Goal: Task Accomplishment & Management: Complete application form

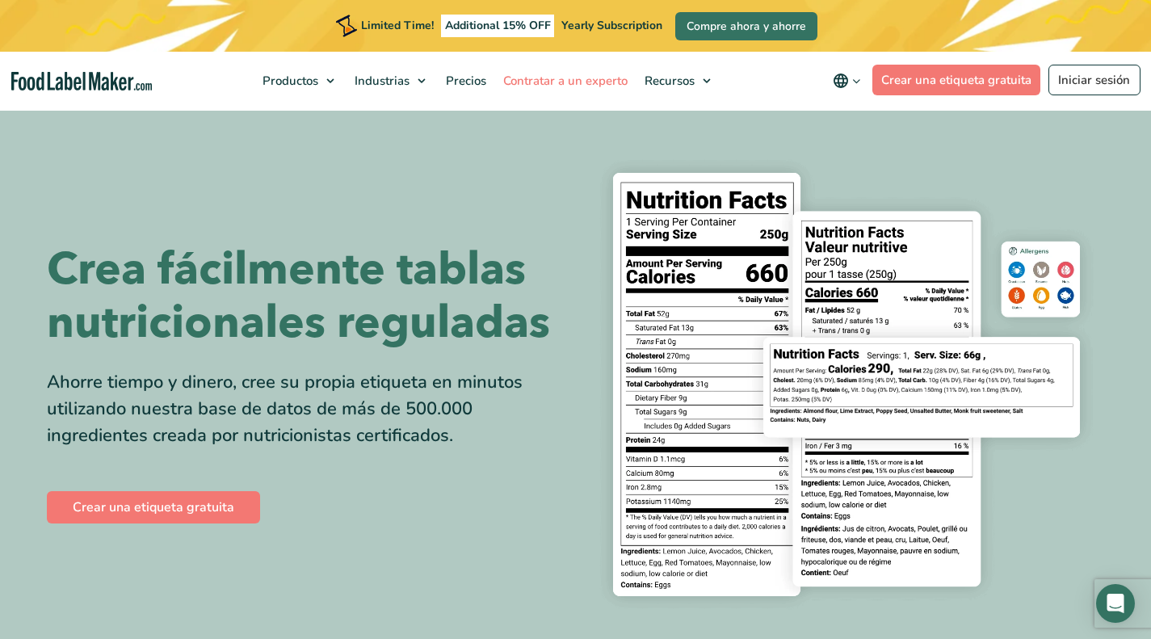
click at [538, 72] on link "Contratar a un experto" at bounding box center [563, 81] width 137 height 58
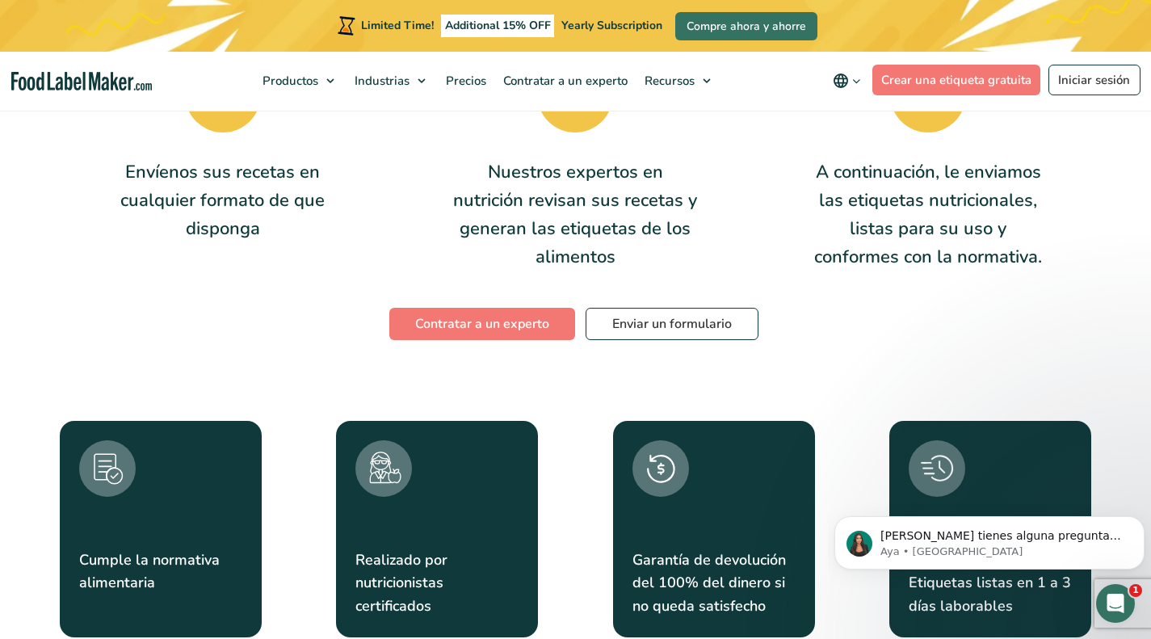
scroll to position [2751, 0]
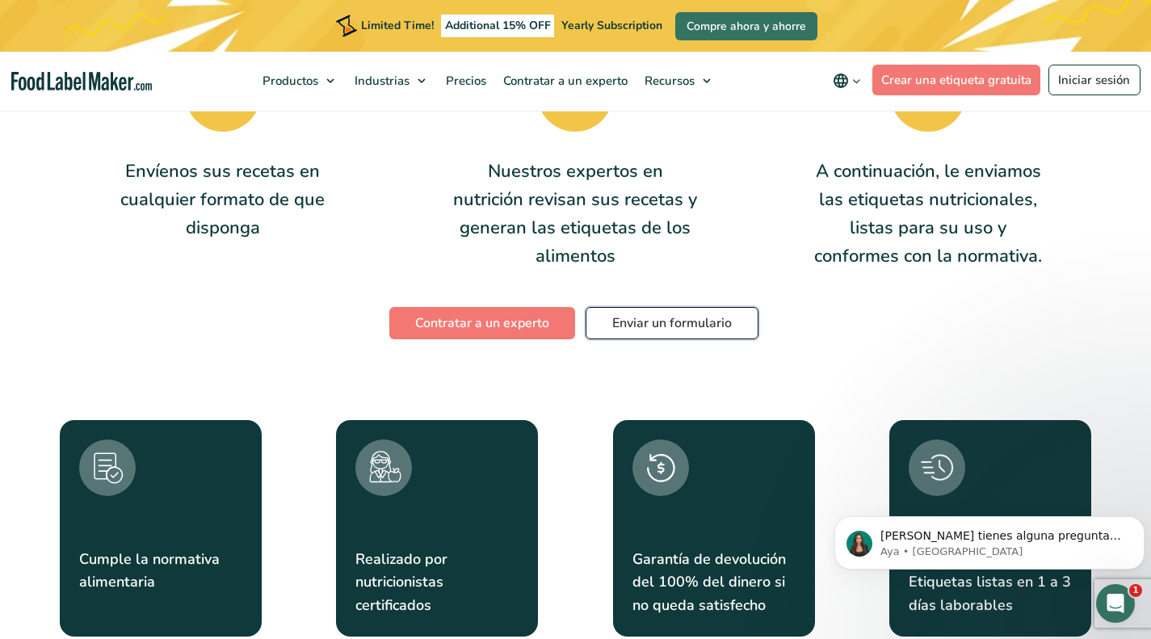
click at [679, 307] on link "Enviar un formulario" at bounding box center [672, 323] width 173 height 32
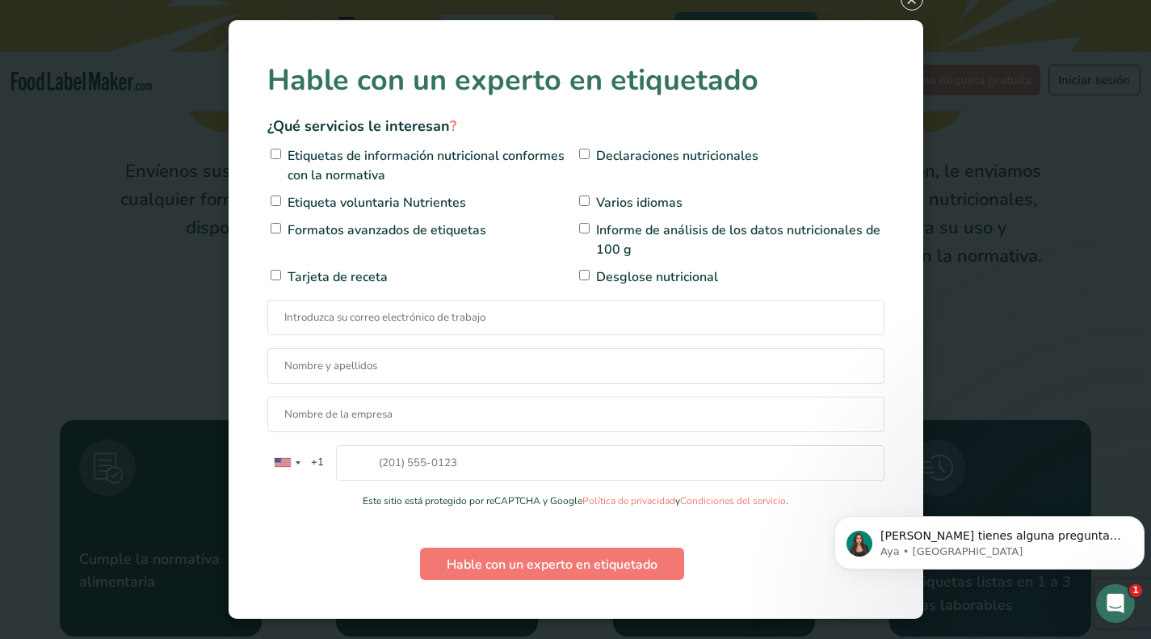
click at [364, 175] on span "Etiquetas de información nutricional conformes con la normativa" at bounding box center [430, 165] width 293 height 39
click at [281, 159] on input"] "Etiquetas de información nutricional conformes con la normativa" at bounding box center [276, 154] width 11 height 11
checkbox input"] "true"
click at [587, 145] on span "Etiquetas de información nutricional conformes con la normativa Declaraciones n…" at bounding box center [575, 212] width 617 height 149
click at [584, 152] on input"] "Declaraciones nutricionales" at bounding box center [584, 154] width 11 height 11
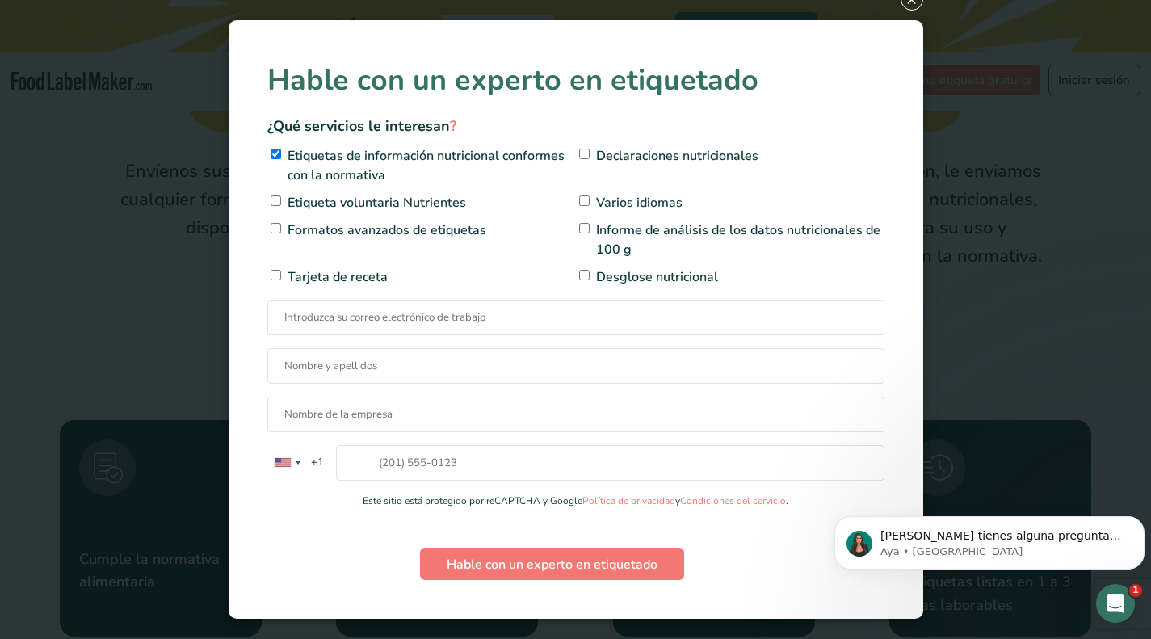
checkbox input"] "true"
click at [583, 228] on input"] "Informe de análisis de los datos nutricionales de 100 g" at bounding box center [584, 228] width 11 height 11
checkbox input"] "true"
click at [367, 230] on span "Formatos avanzados de etiquetas" at bounding box center [385, 230] width 203 height 19
click at [281, 230] on input"] "Formatos avanzados de etiquetas" at bounding box center [276, 228] width 11 height 11
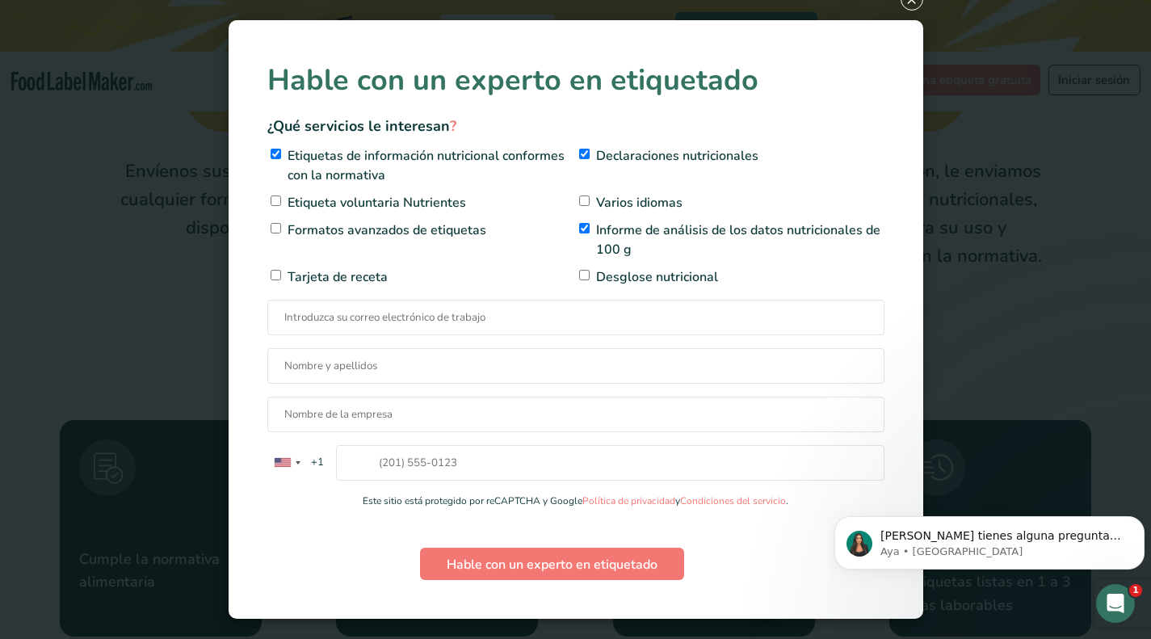
checkbox input"] "true"
click at [583, 273] on input"] "Desglose nutricional" at bounding box center [584, 275] width 11 height 11
checkbox input"] "true"
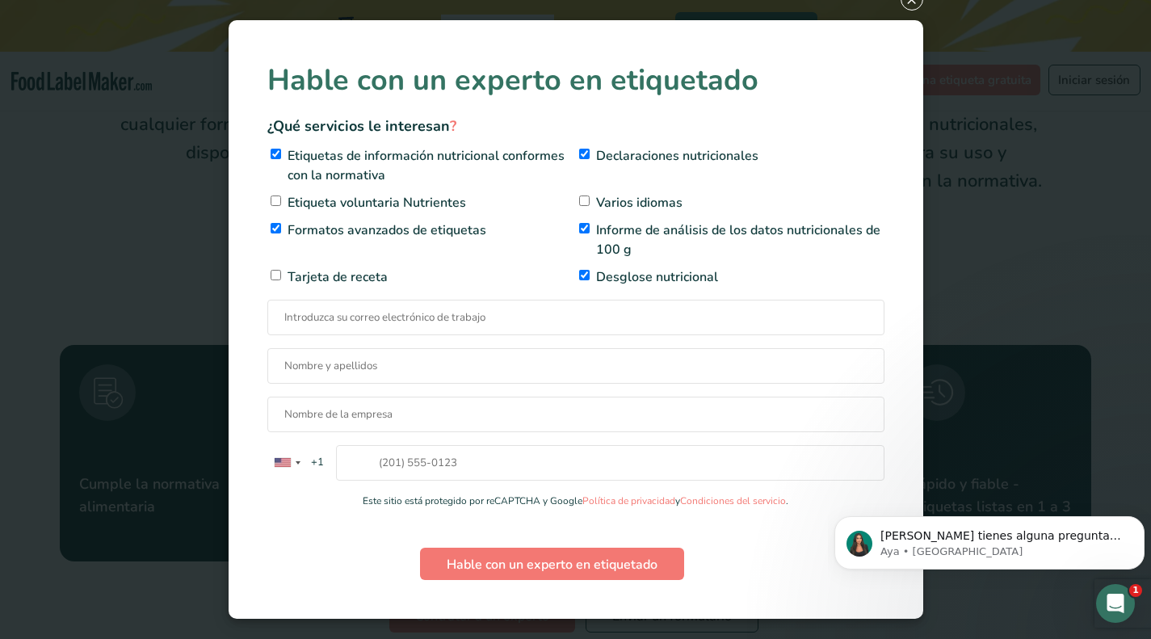
scroll to position [2827, 0]
click at [292, 462] on div "Contact form" at bounding box center [286, 463] width 37 height 34
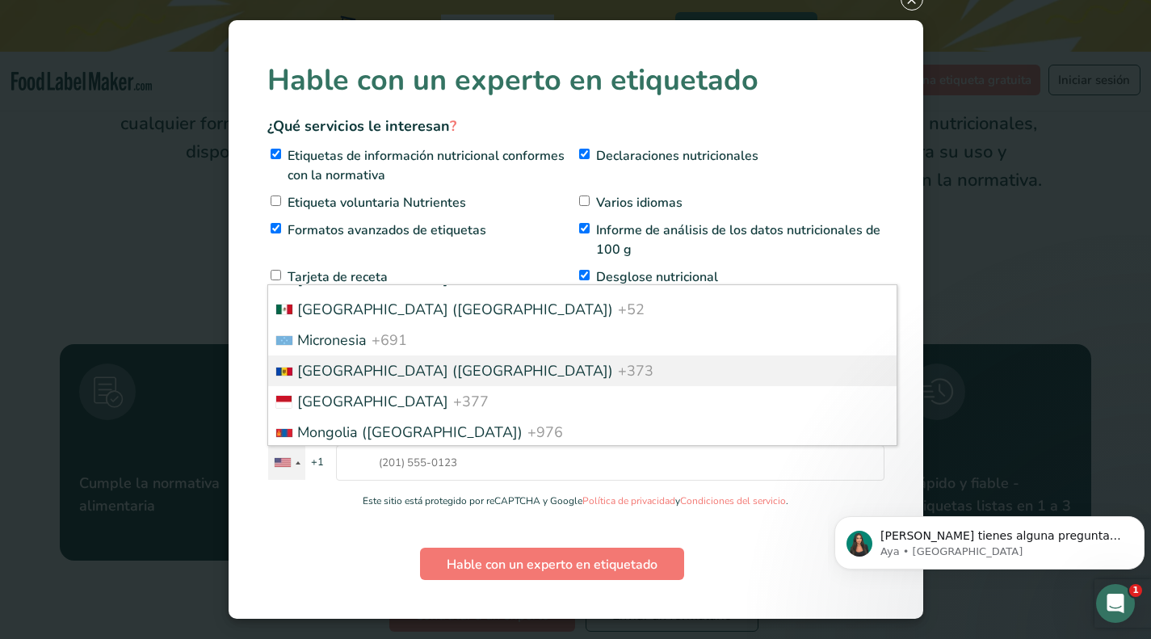
scroll to position [4346, 0]
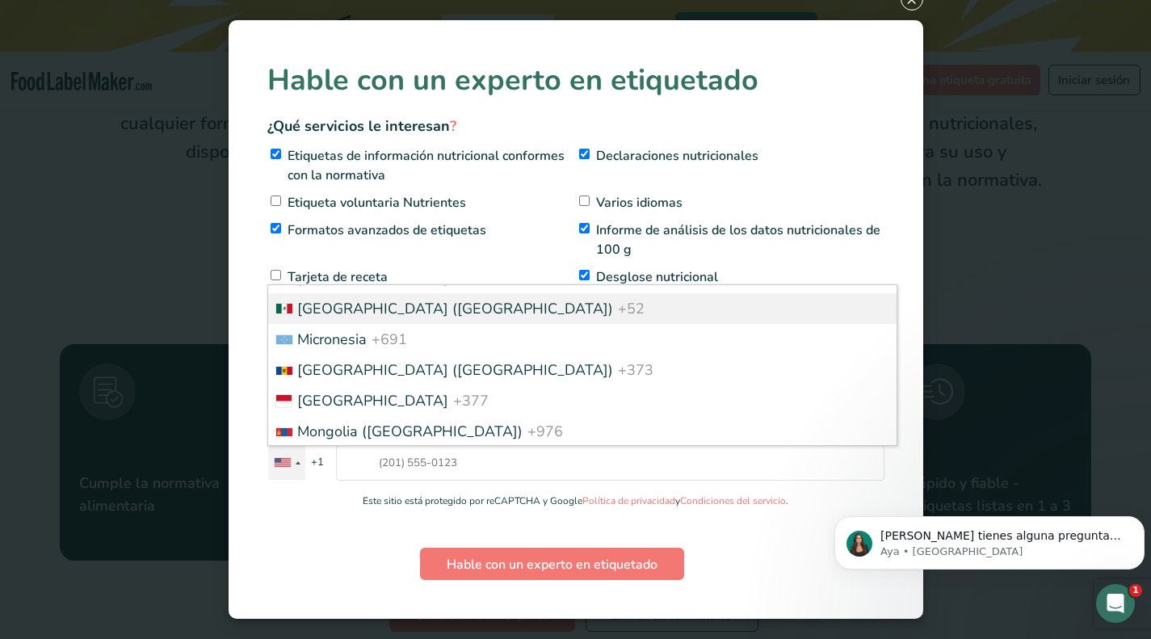
click at [327, 306] on span "Mexico (México)" at bounding box center [455, 308] width 316 height 19
click at [336, 445] on input "United States +1 United Kingdom +44 Afghanistan (‫افغانستان‬‎) +93 Albania (Shq…" at bounding box center [610, 463] width 549 height 36
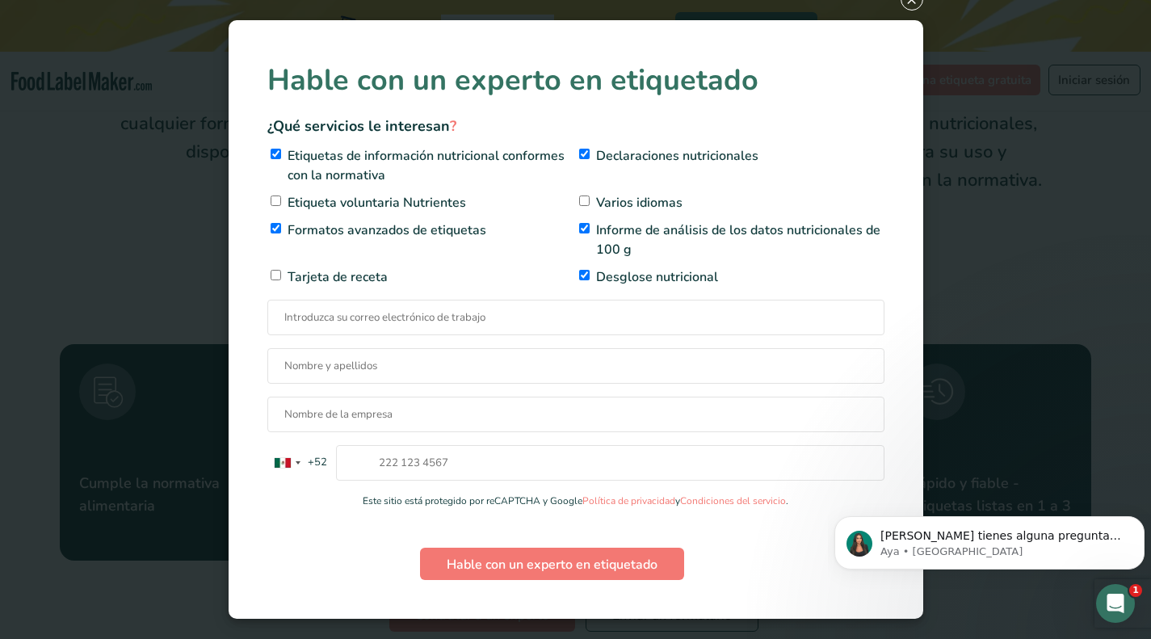
click at [412, 303] on input "Contact form" at bounding box center [575, 318] width 617 height 36
type input "marianajleon@hotmail.com"
type input "Mariana Jiménez León"
type input "+529611174431"
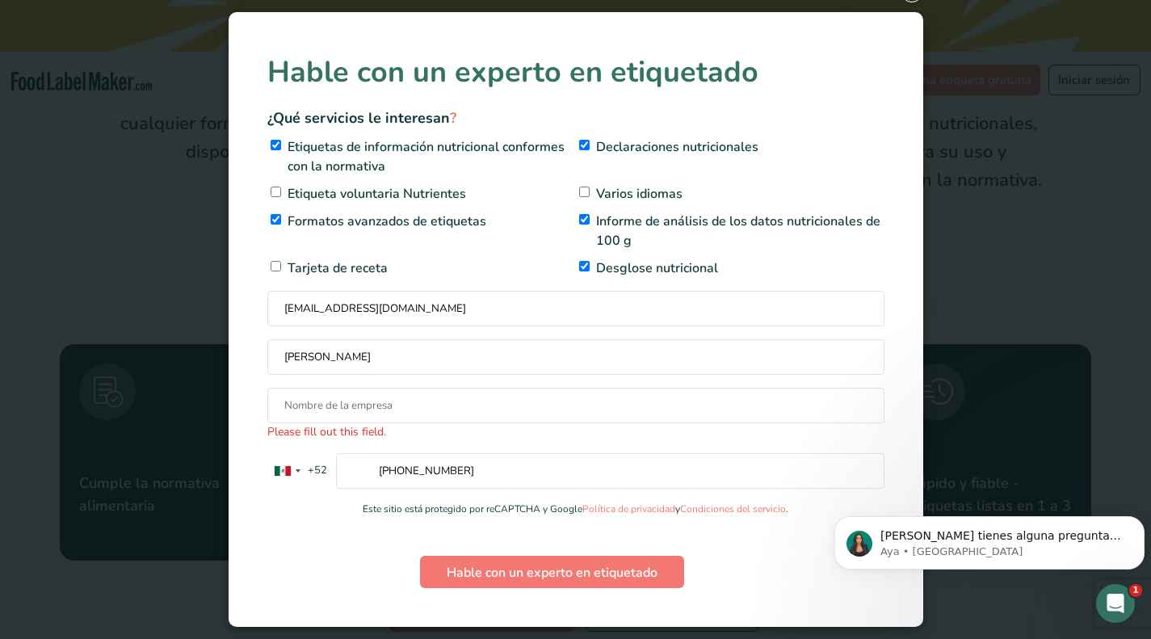
click at [387, 413] on input "Please fill out this field." at bounding box center [575, 406] width 617 height 36
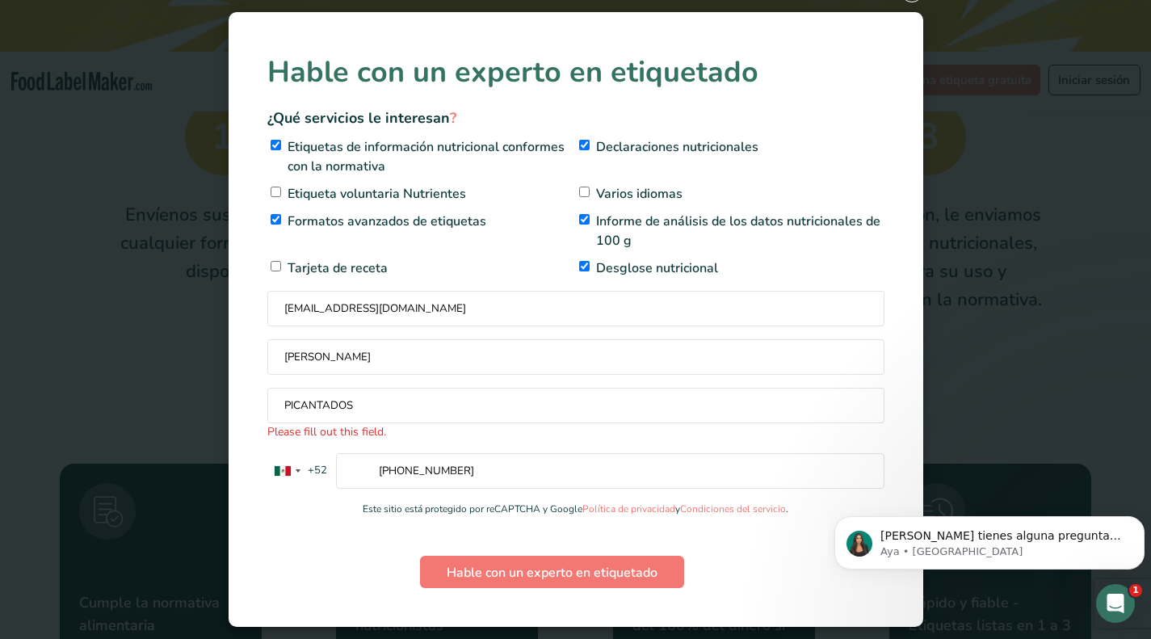
scroll to position [2707, 0]
type input "PICANTADOS"
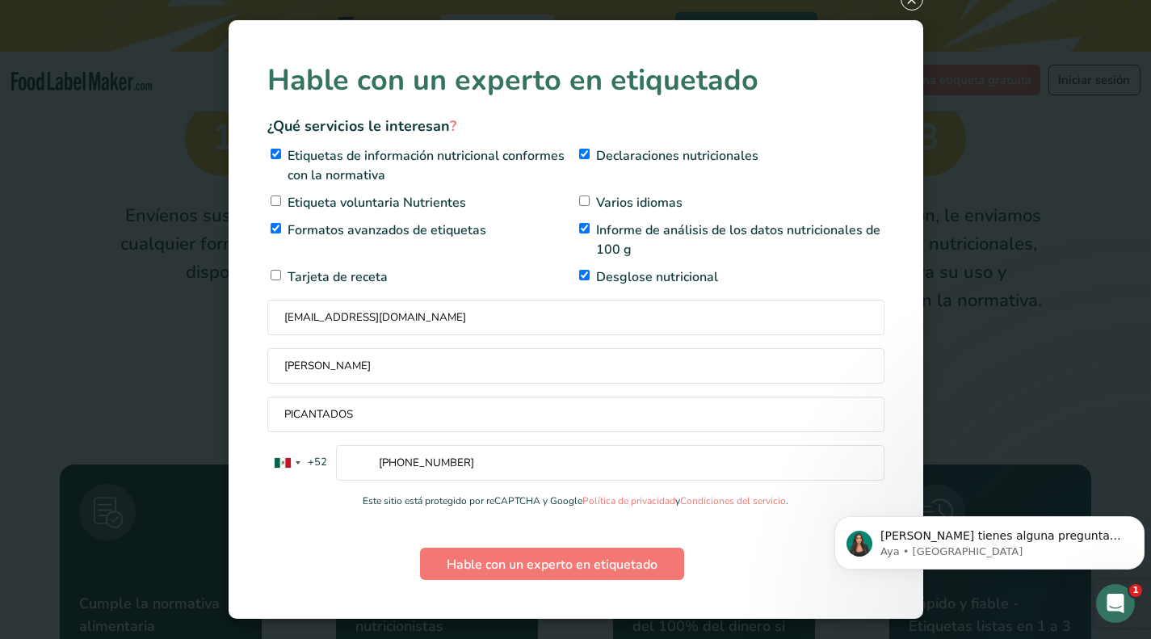
click at [554, 555] on div "Hable con un experto en etiquetado ¿Qué servicios le interesan ? Etiquetas de i…" at bounding box center [575, 319] width 617 height 521
click at [569, 558] on input "Hable con un experto en etiquetado" at bounding box center [552, 564] width 264 height 32
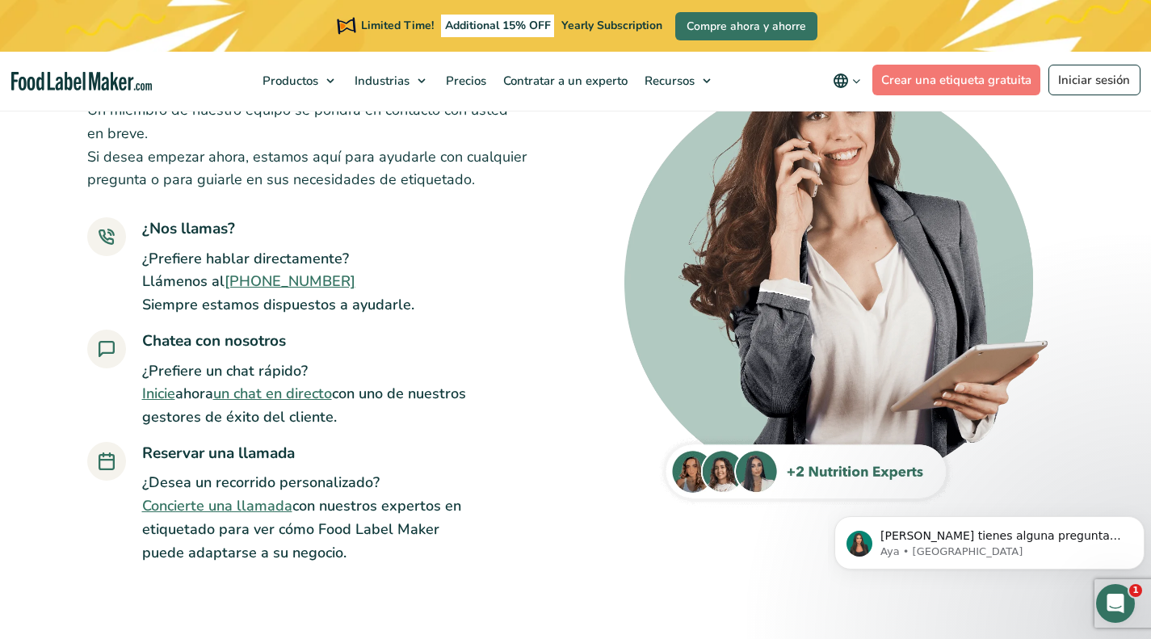
scroll to position [195, 0]
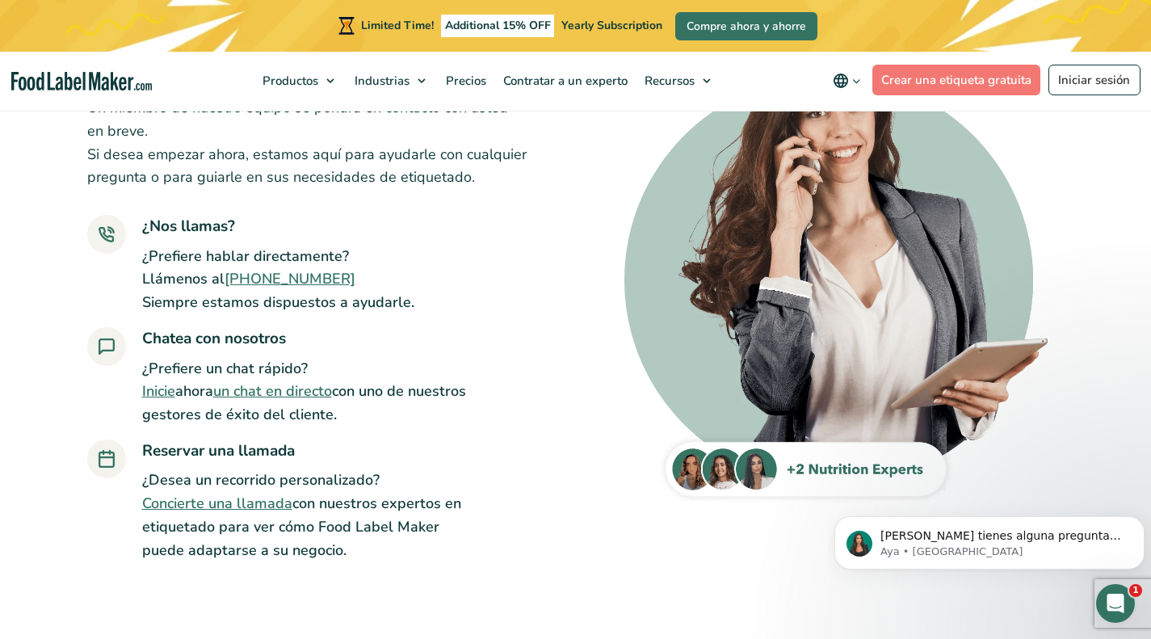
click at [276, 394] on link "un chat en directo" at bounding box center [272, 390] width 119 height 19
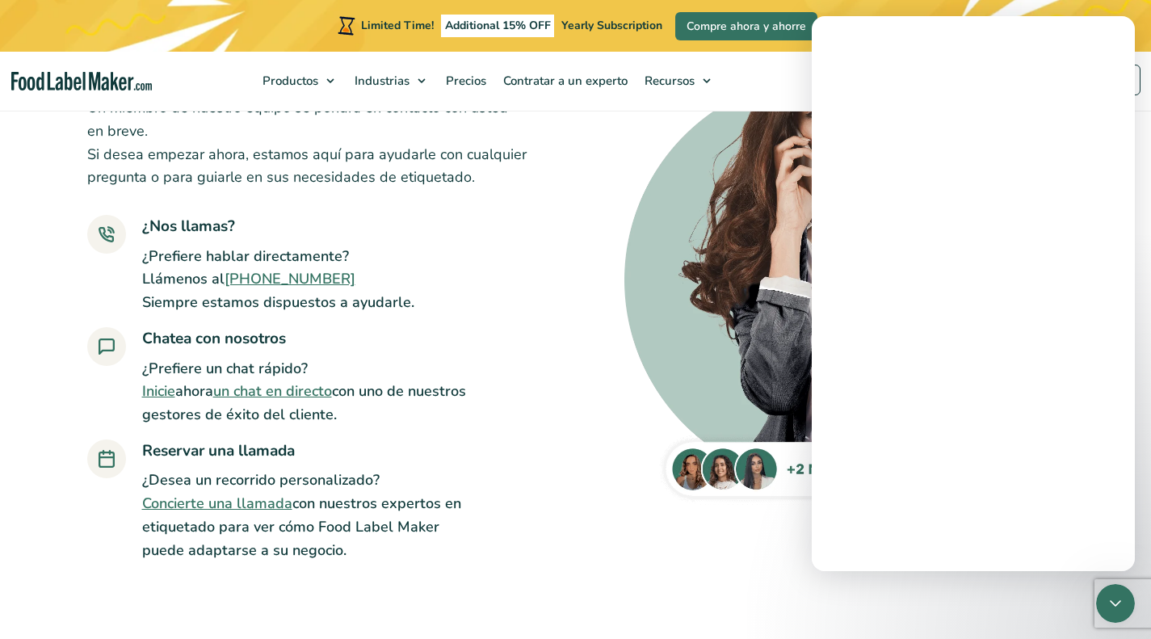
scroll to position [0, 0]
click at [945, 454] on input "Su correo electrónico" at bounding box center [974, 463] width 270 height 41
type input "marianajleon@hotmail.com"
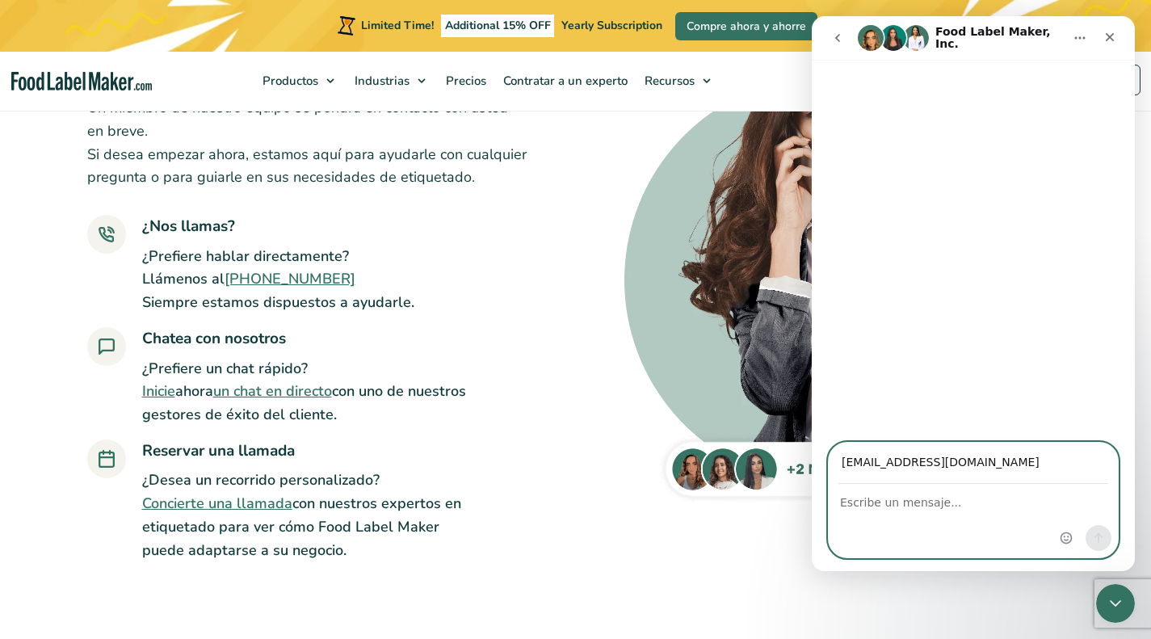
click at [978, 499] on textarea "Escribe un mensaje..." at bounding box center [973, 498] width 289 height 27
type textarea "Holaa me gustaría cotizar las etiquetas de mis productos"
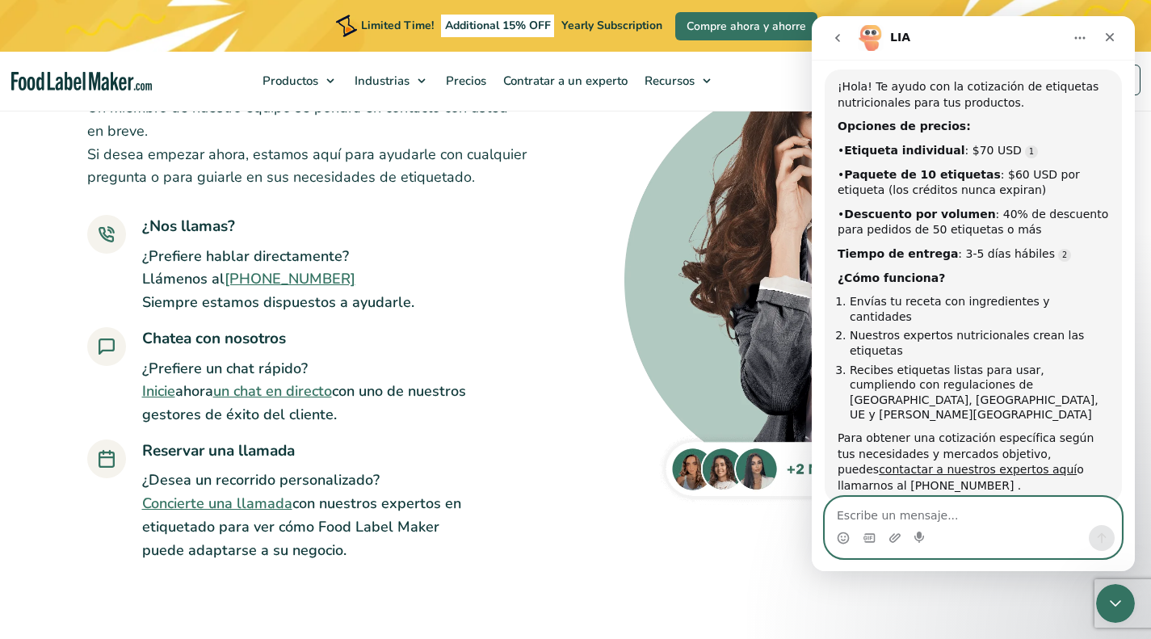
scroll to position [70, 0]
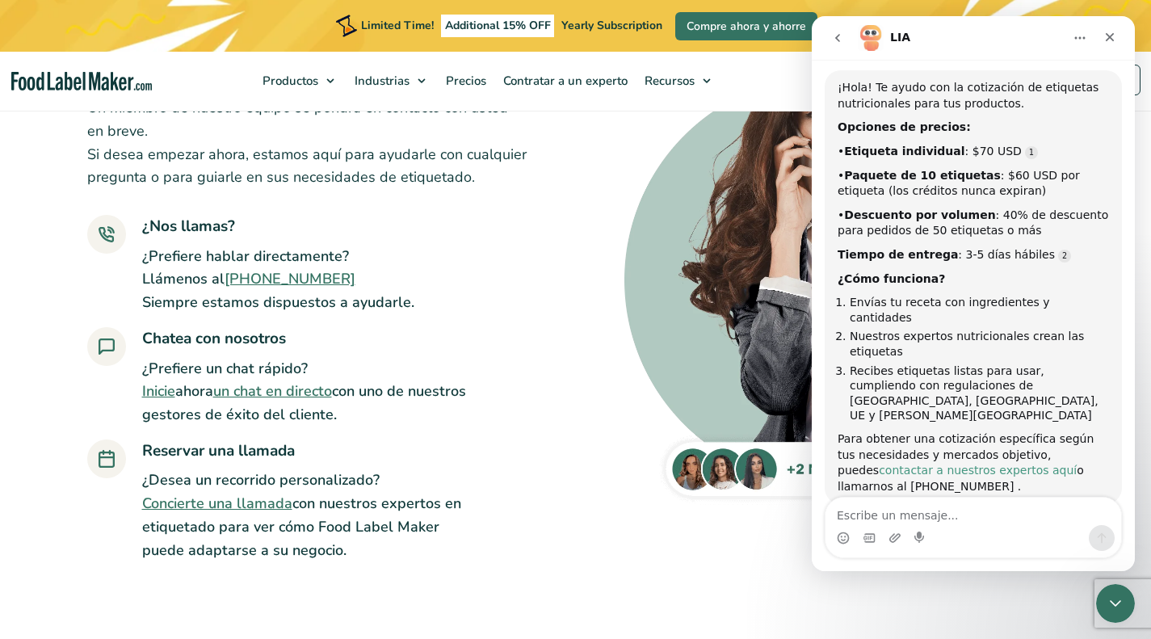
click at [928, 464] on link "contactar a nuestros expertos aquí" at bounding box center [978, 470] width 198 height 13
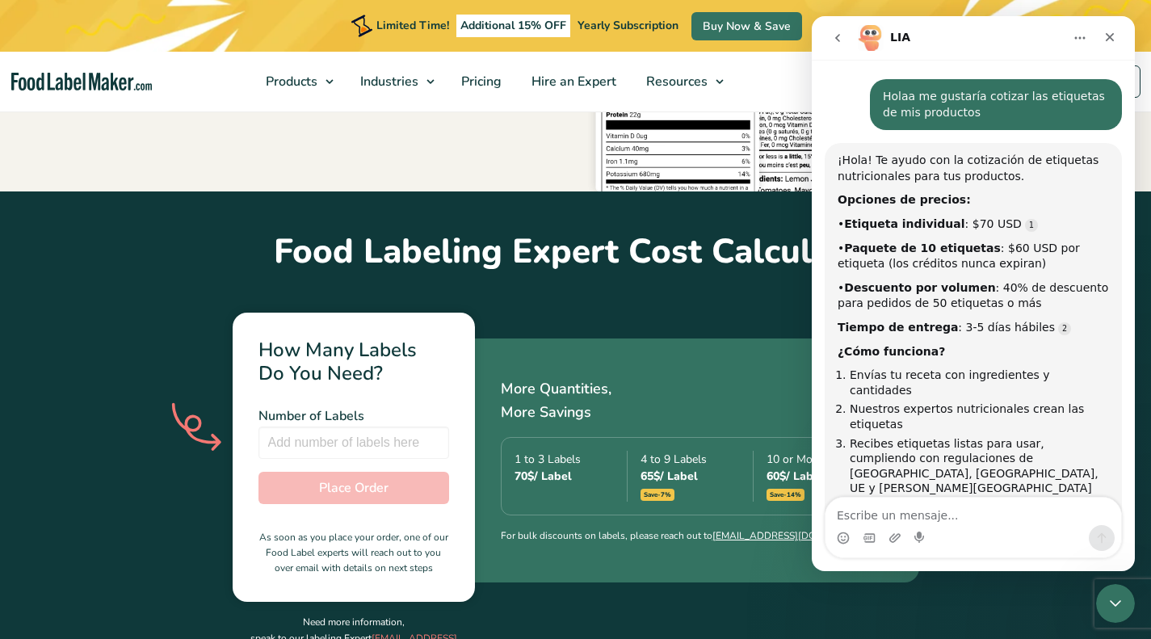
scroll to position [68, 0]
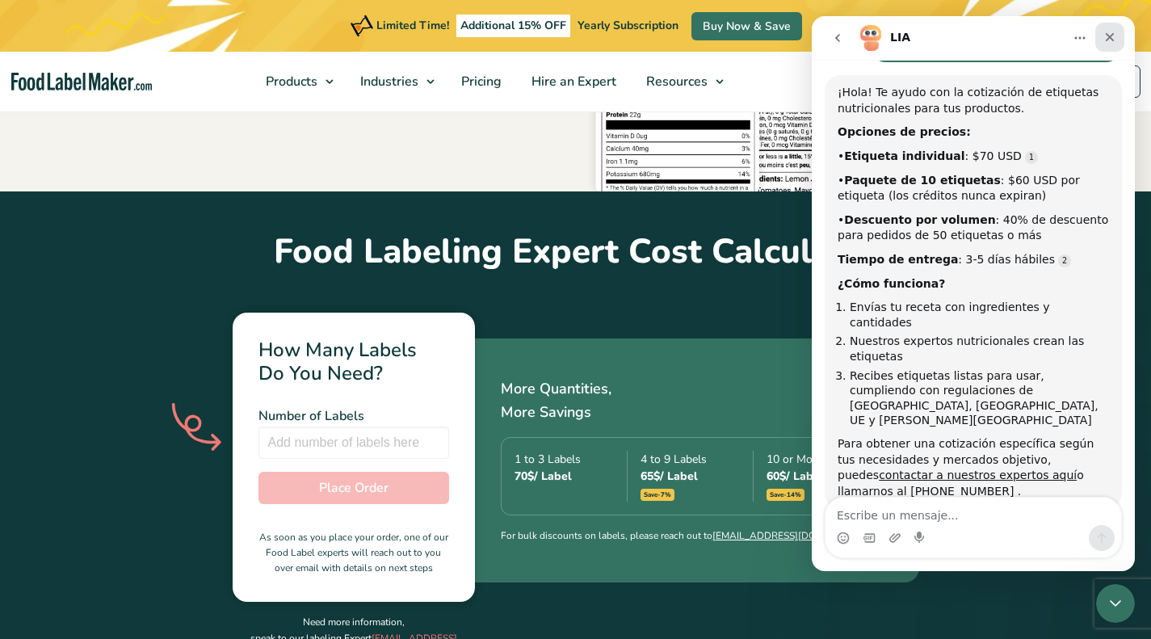
click at [1102, 40] on div "Cerrar" at bounding box center [1110, 37] width 29 height 29
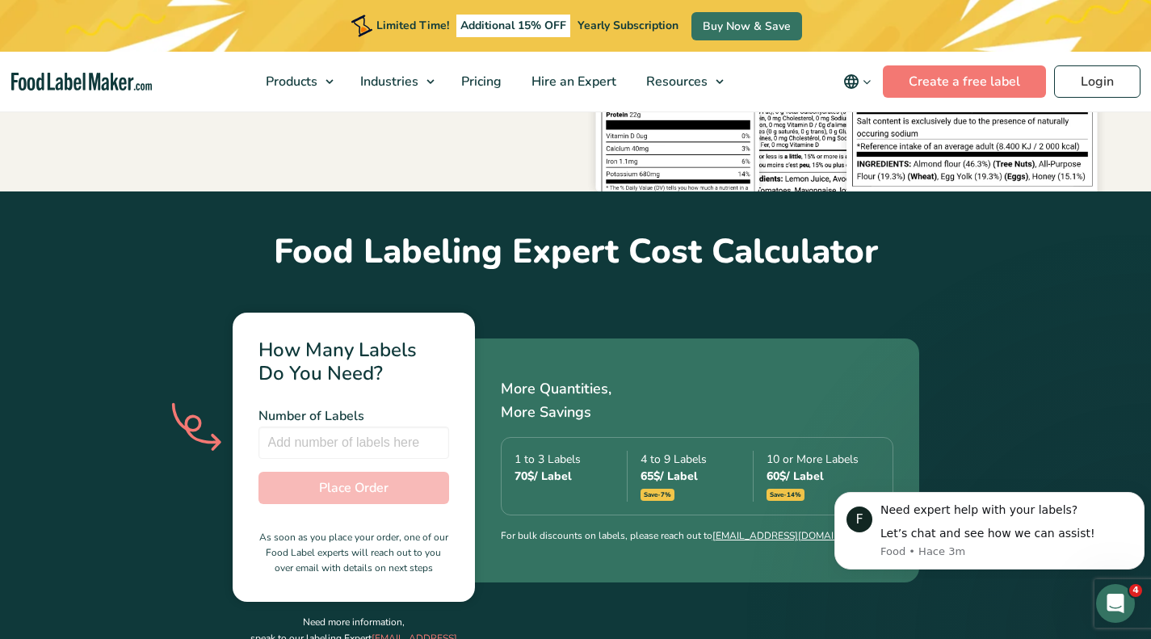
scroll to position [153, 0]
click at [977, 528] on div "Let’s chat and see how we can assist!" at bounding box center [1007, 534] width 252 height 16
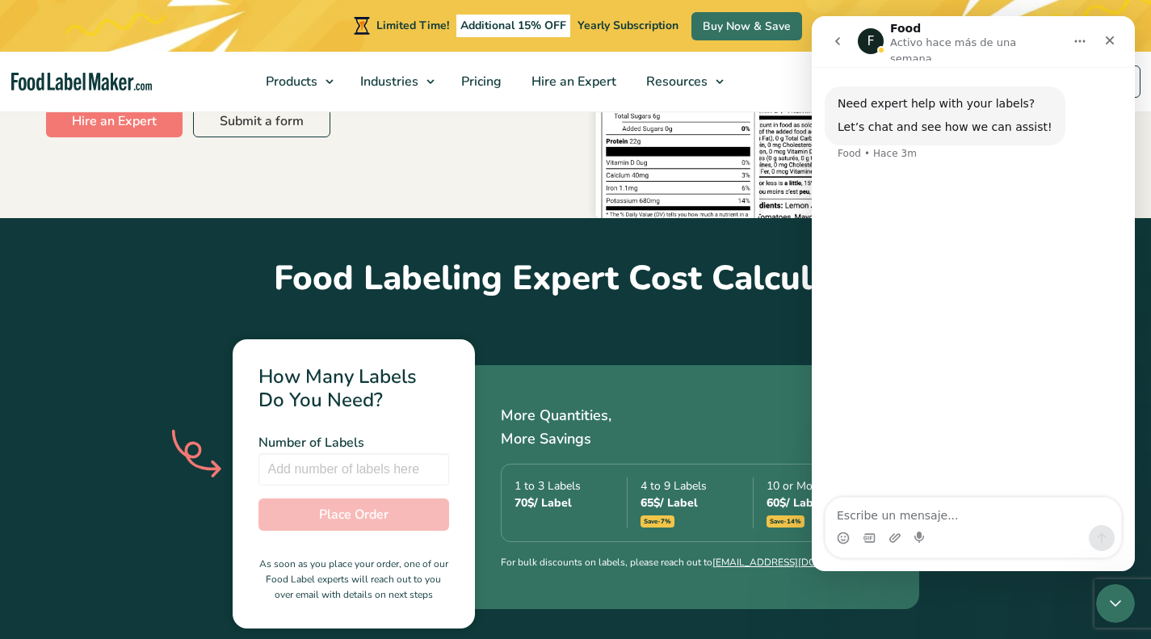
scroll to position [389, 0]
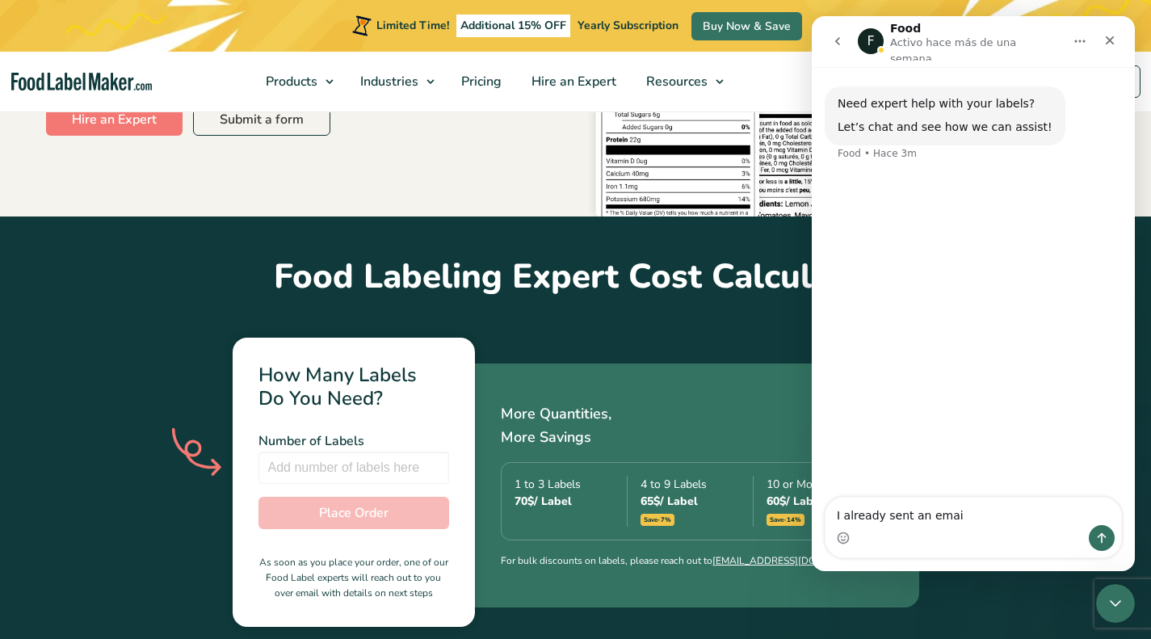
type textarea "I already sent an email"
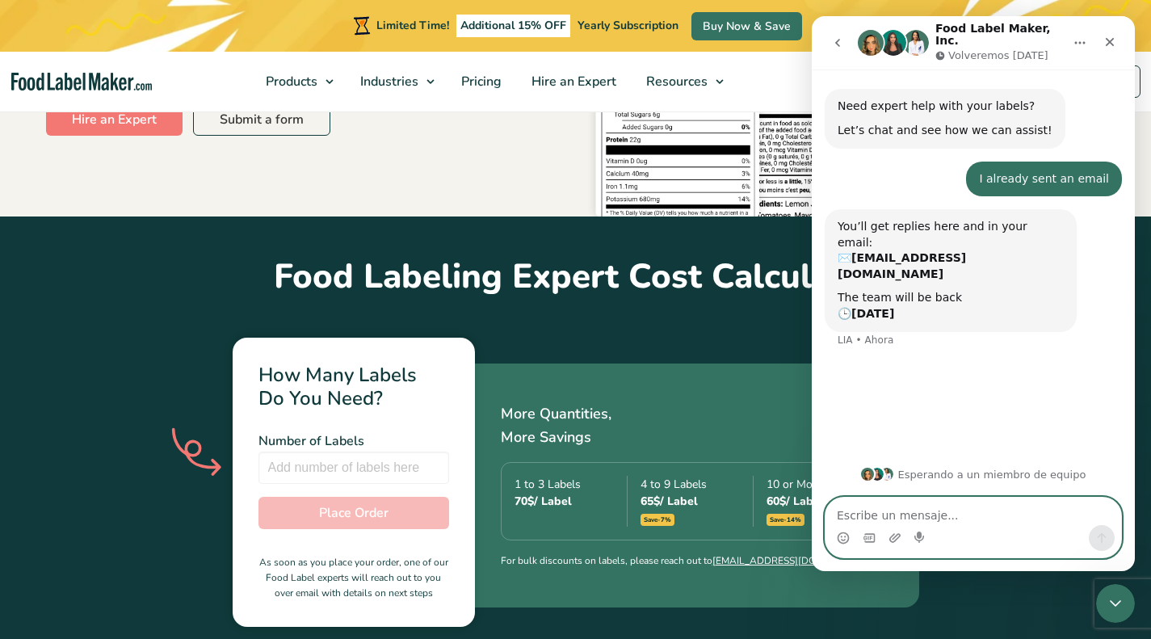
click at [865, 523] on textarea "Escribe un mensaje..." at bounding box center [974, 511] width 296 height 27
type textarea "thanks"
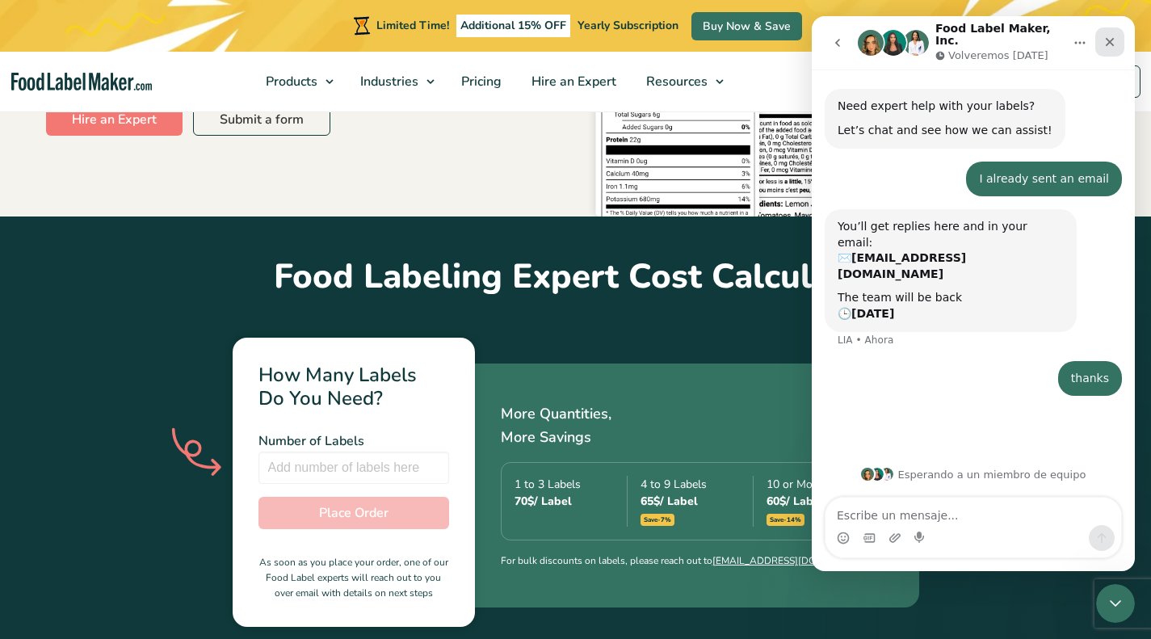
click at [1105, 37] on icon "Cerrar" at bounding box center [1110, 42] width 13 height 13
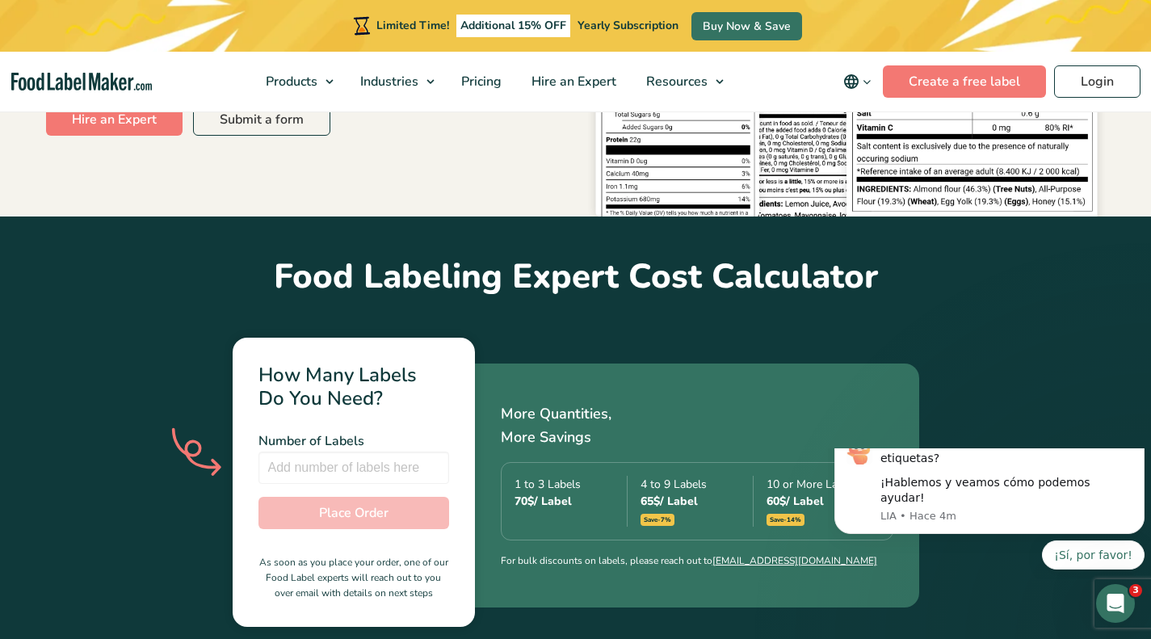
scroll to position [0, 0]
